Goal: Transaction & Acquisition: Book appointment/travel/reservation

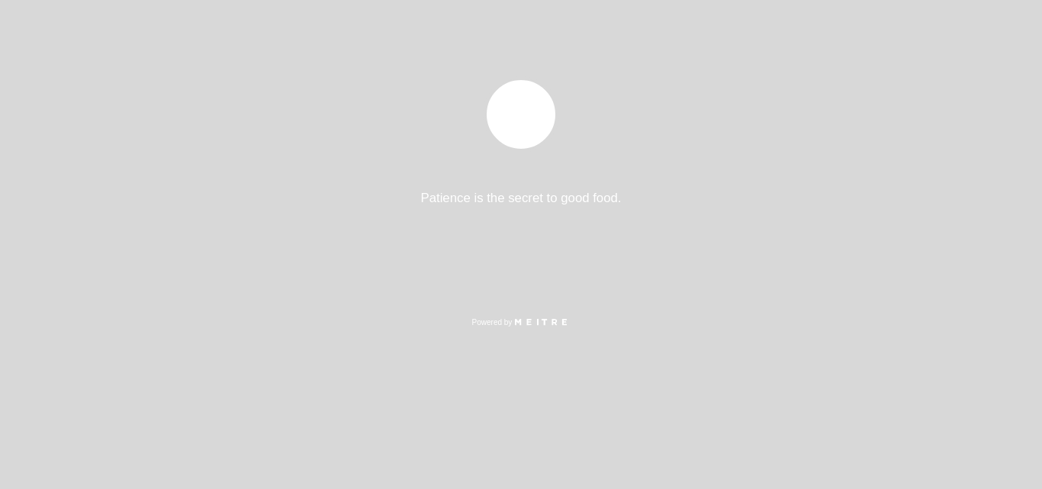
select select "es"
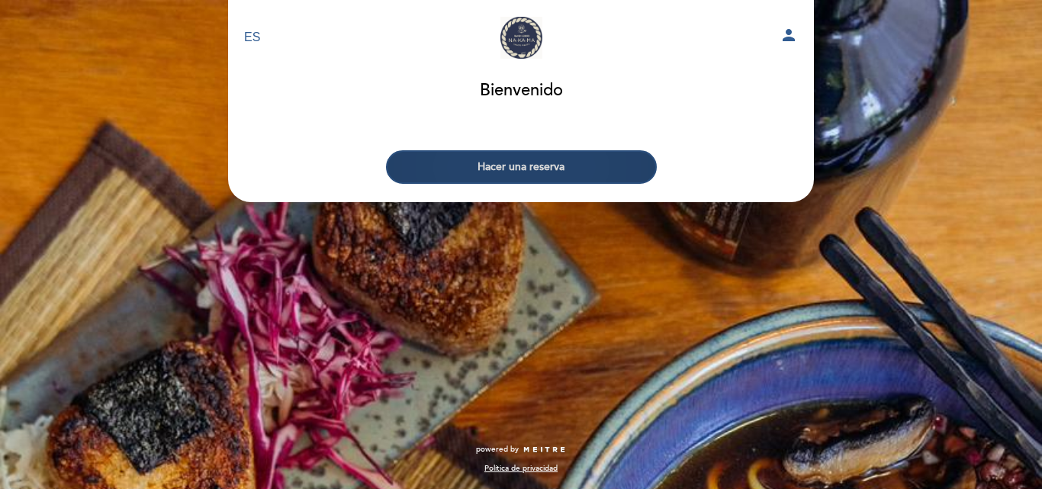
click at [504, 160] on button "Hacer una reserva" at bounding box center [521, 167] width 271 height 34
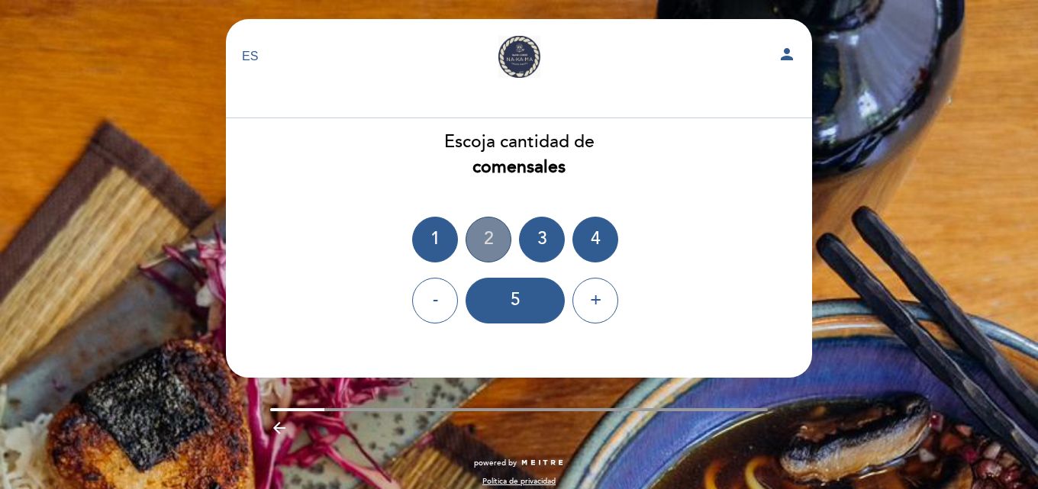
click at [489, 234] on div "2" at bounding box center [488, 240] width 46 height 46
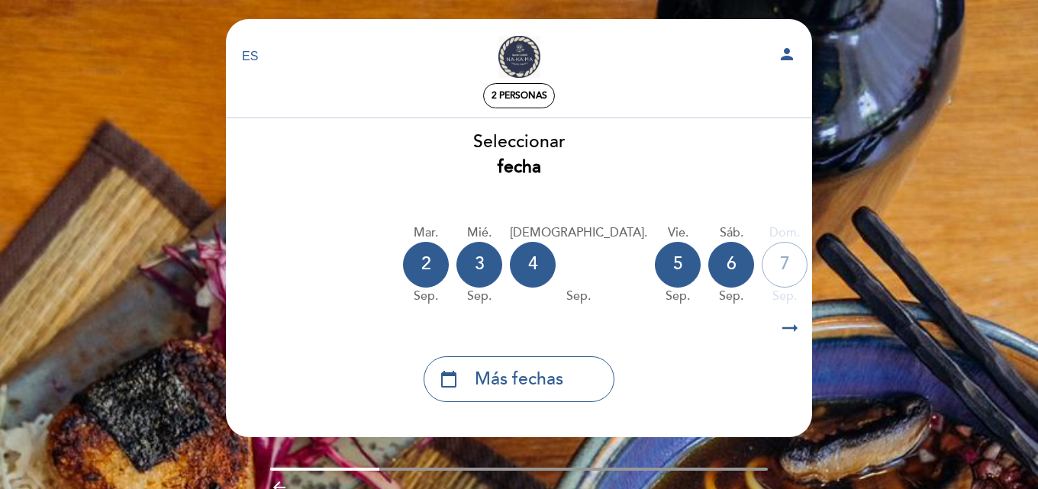
click at [781, 329] on icon "arrow_right_alt" at bounding box center [789, 328] width 23 height 33
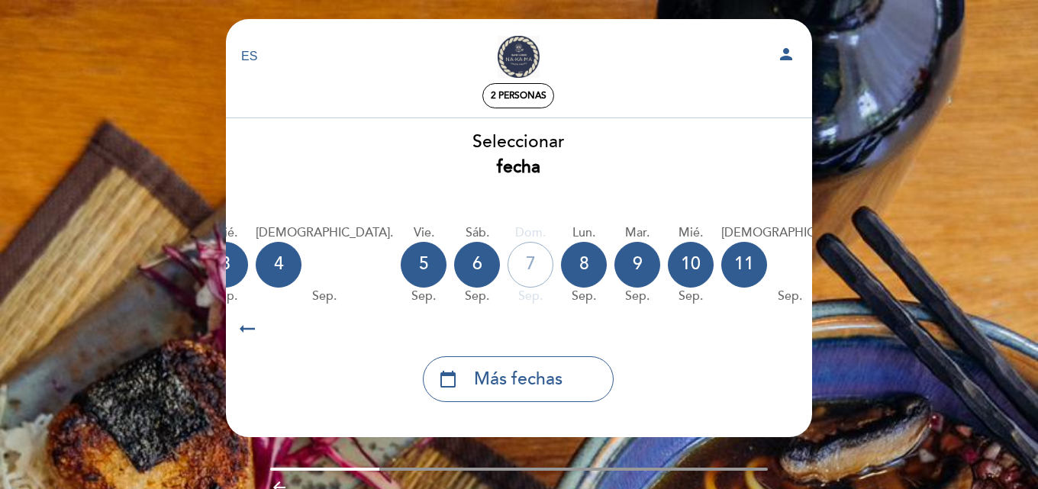
scroll to position [0, 445]
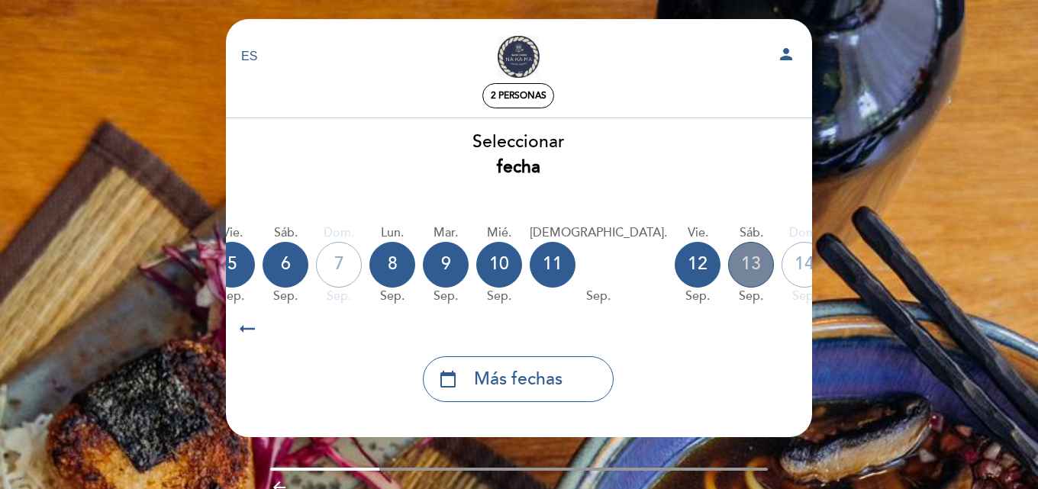
click at [728, 266] on div "13" at bounding box center [751, 265] width 46 height 46
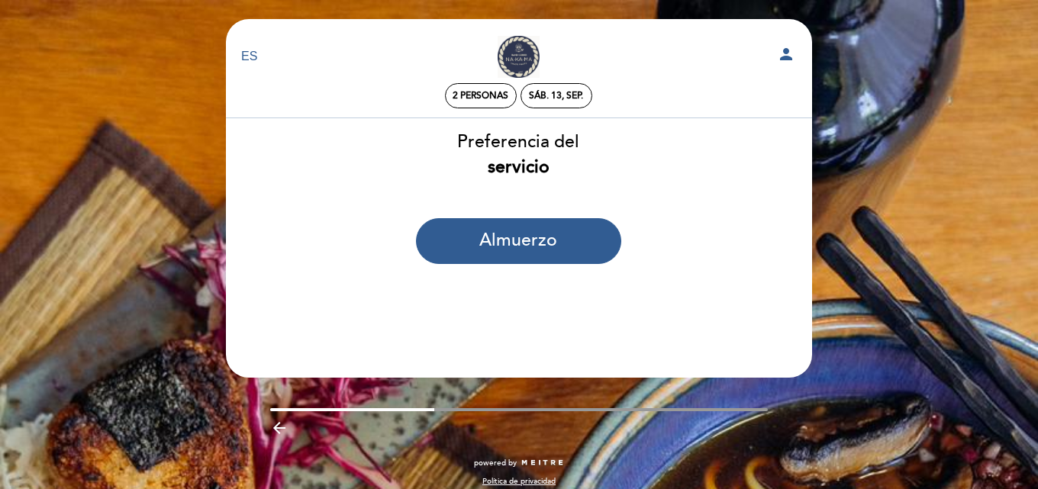
scroll to position [13, 0]
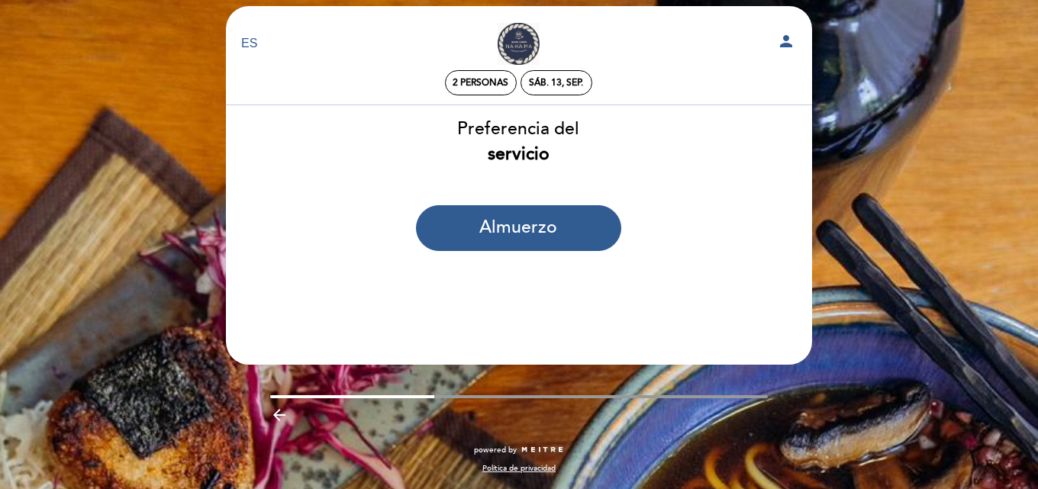
drag, startPoint x: 607, startPoint y: 294, endPoint x: 572, endPoint y: 276, distance: 39.9
click at [604, 291] on header "EN ES PT NAKAMA RAMEN person 2 personas sáb. 13, sep. [GEOGRAPHIC_DATA] [GEOGRA…" at bounding box center [519, 185] width 586 height 359
click at [540, 84] on div "sáb. 13, sep." at bounding box center [556, 82] width 54 height 11
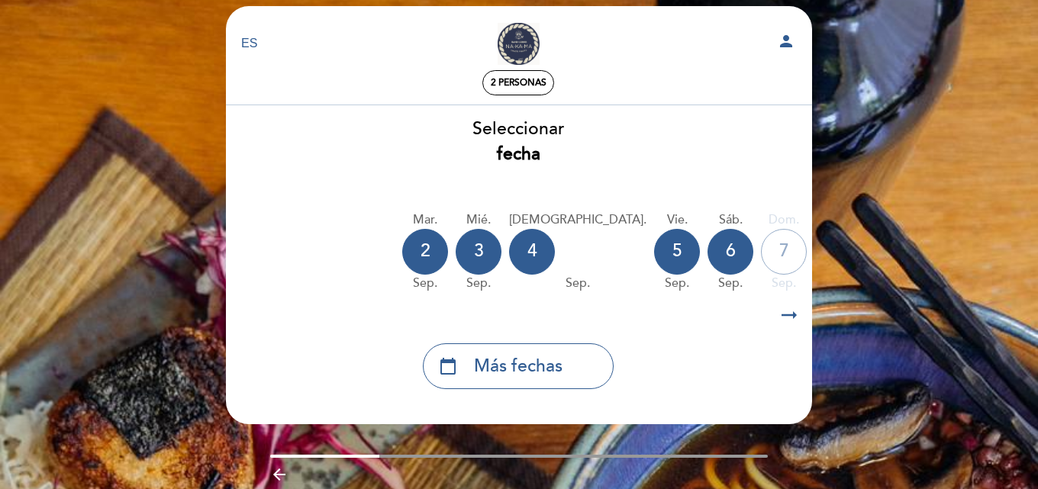
click at [781, 314] on icon "arrow_right_alt" at bounding box center [789, 315] width 23 height 33
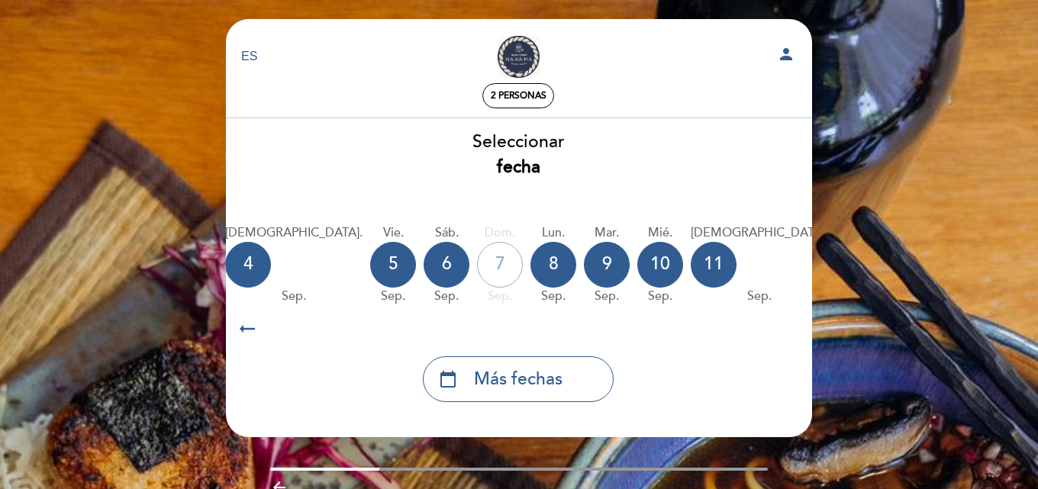
scroll to position [0, 445]
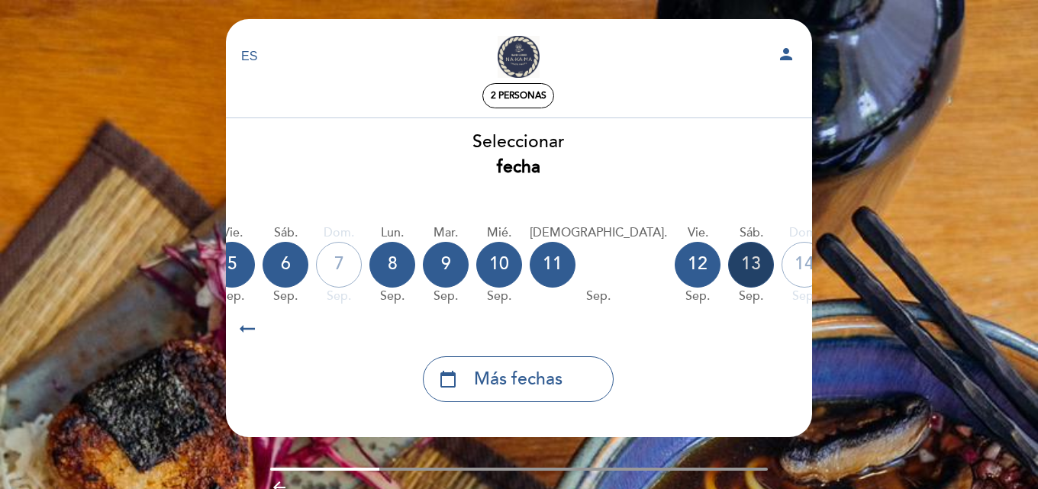
click at [728, 268] on div "13" at bounding box center [751, 265] width 46 height 46
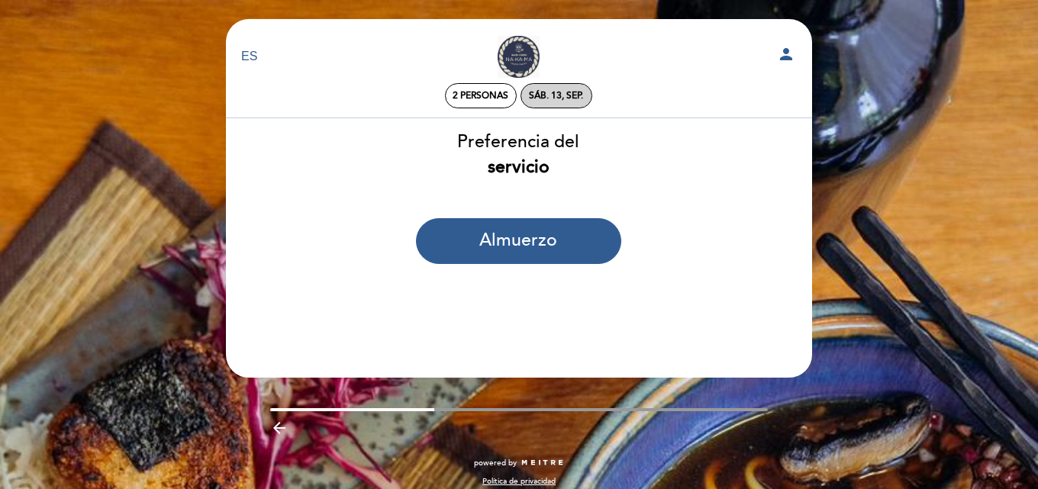
click at [536, 92] on div "sáb. 13, sep." at bounding box center [556, 95] width 54 height 11
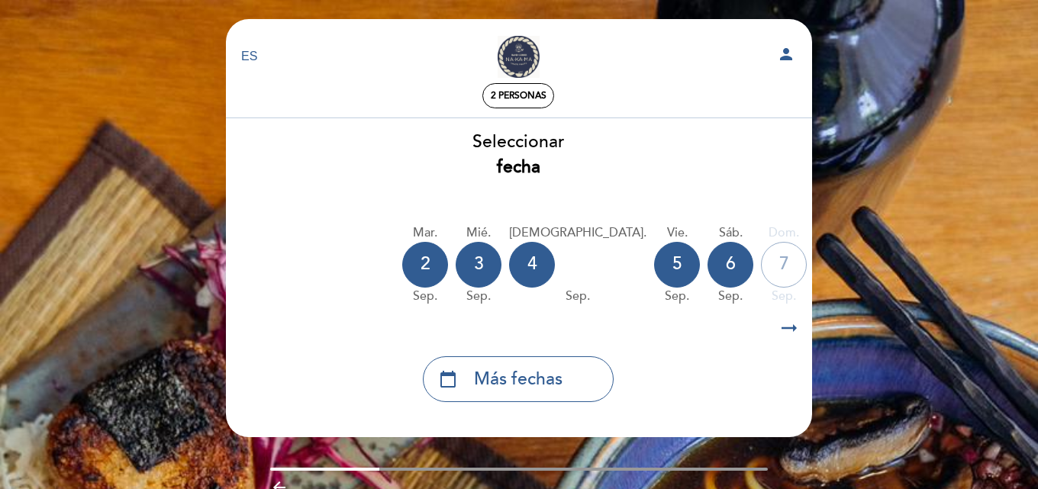
click at [790, 333] on icon "arrow_right_alt" at bounding box center [789, 328] width 23 height 33
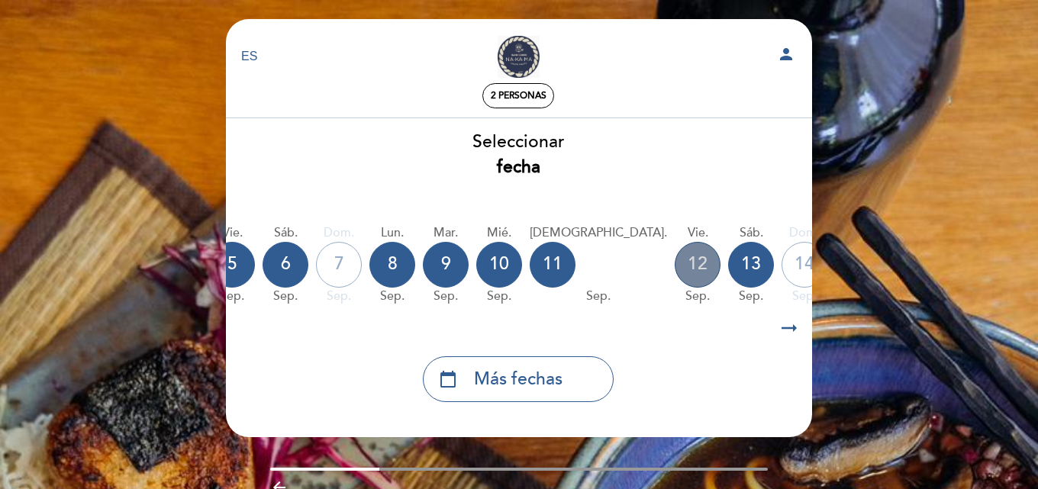
click at [675, 260] on div "12" at bounding box center [698, 265] width 46 height 46
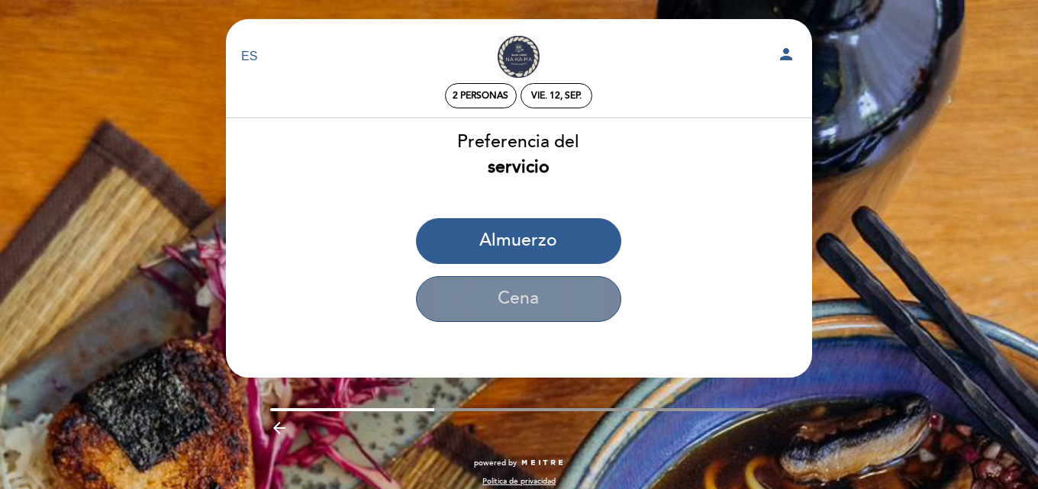
click at [530, 291] on button "Cena" at bounding box center [518, 299] width 205 height 46
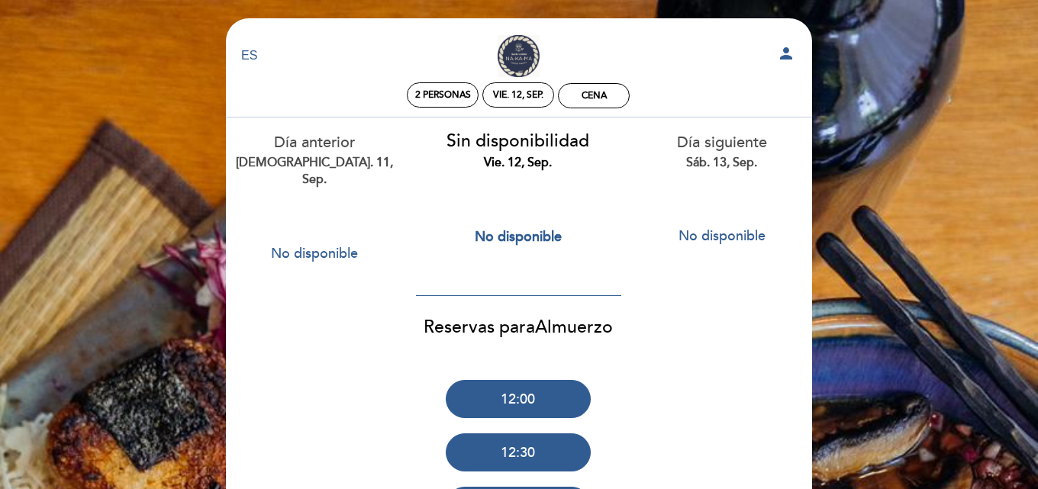
scroll to position [0, 0]
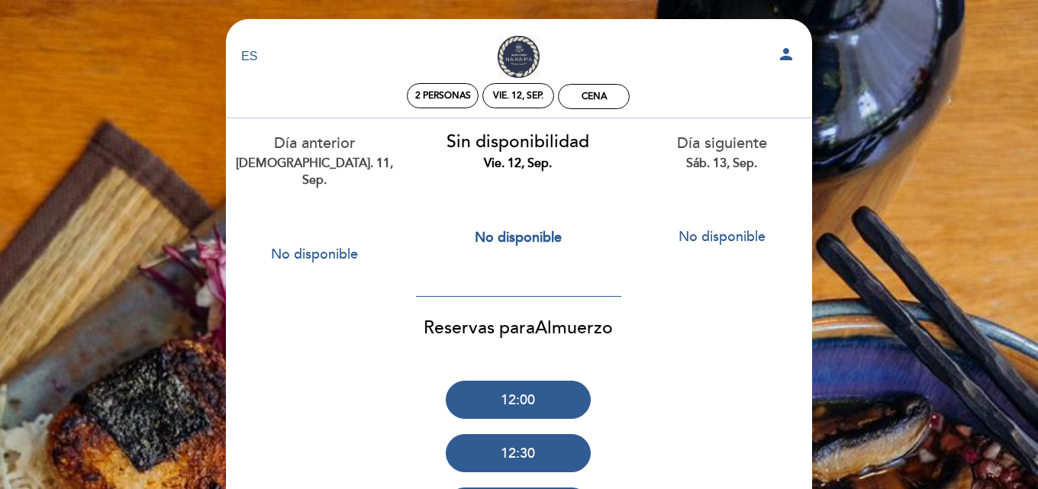
drag, startPoint x: 565, startPoint y: 90, endPoint x: 569, endPoint y: 64, distance: 26.2
